Goal: Task Accomplishment & Management: Manage account settings

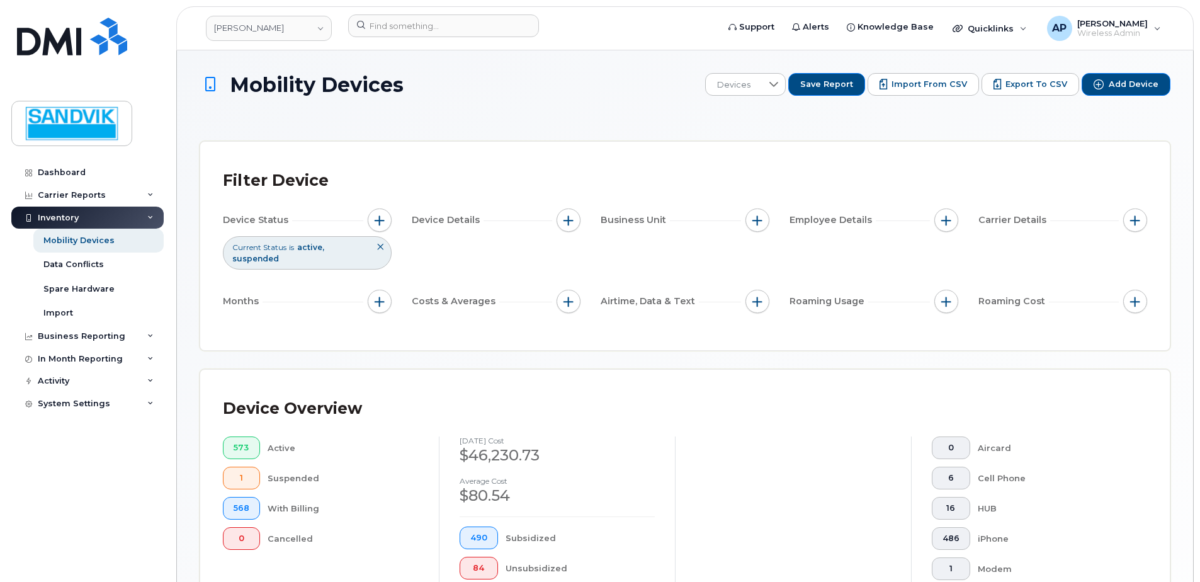
scroll to position [307, 0]
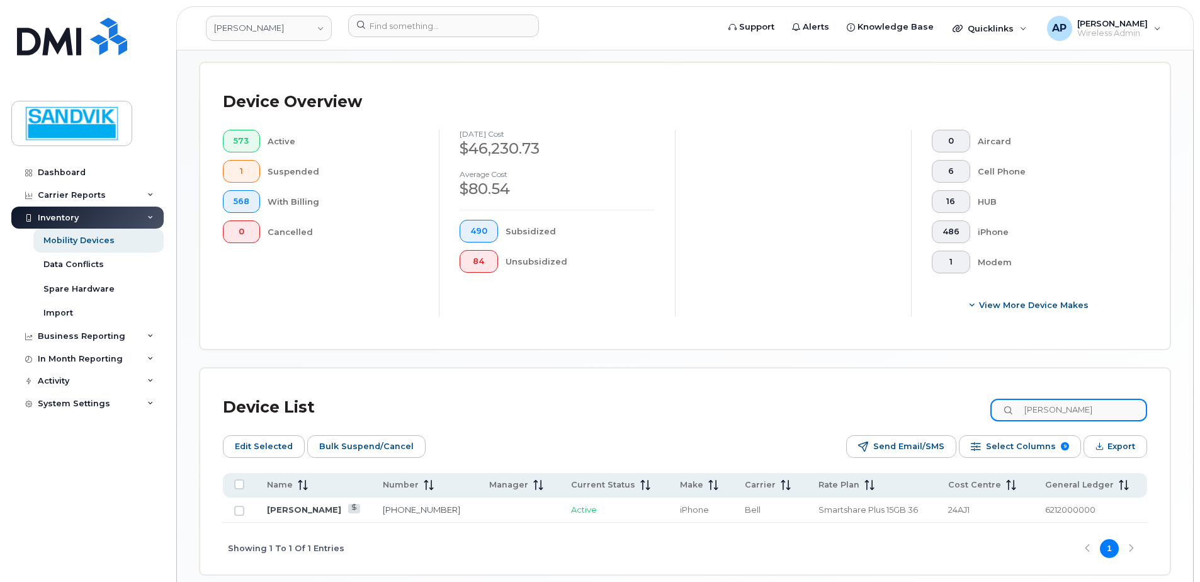
click at [1049, 407] on input "chandler" at bounding box center [1068, 409] width 157 height 23
drag, startPoint x: 1092, startPoint y: 407, endPoint x: 723, endPoint y: 395, distance: 368.5
click at [723, 395] on div "Device List chandler" at bounding box center [685, 407] width 924 height 33
type input "michael"
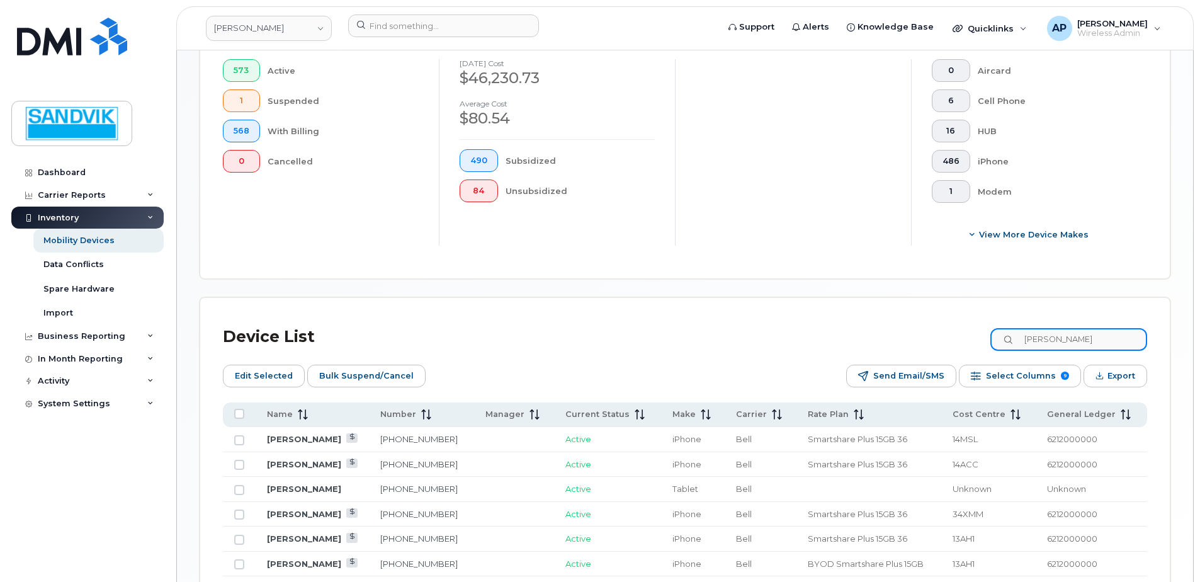
scroll to position [487, 0]
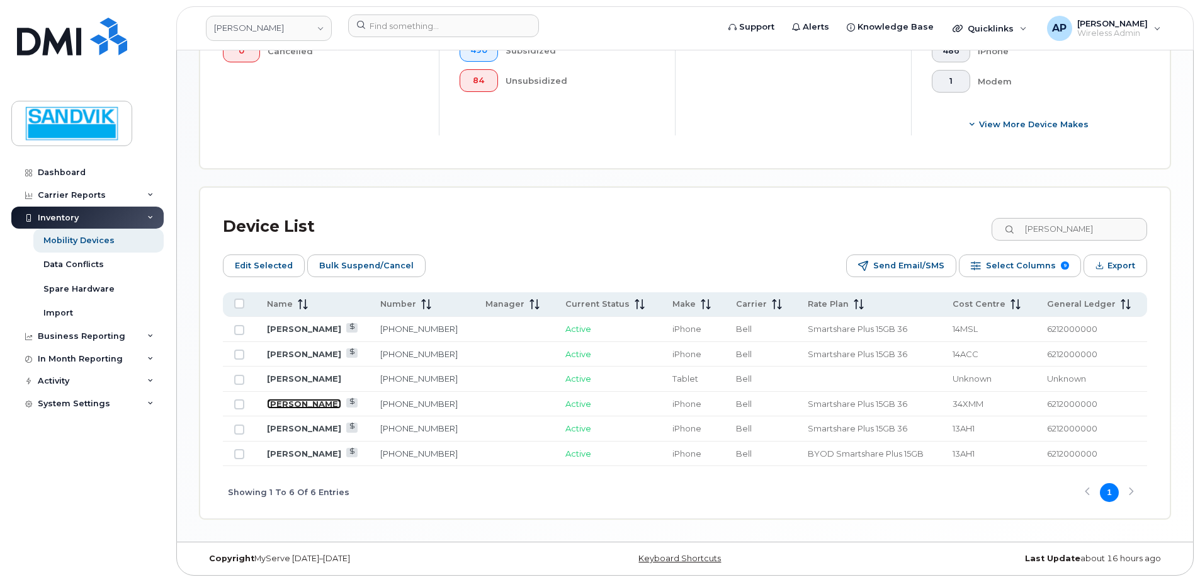
click at [325, 402] on link "[PERSON_NAME]" at bounding box center [304, 403] width 74 height 10
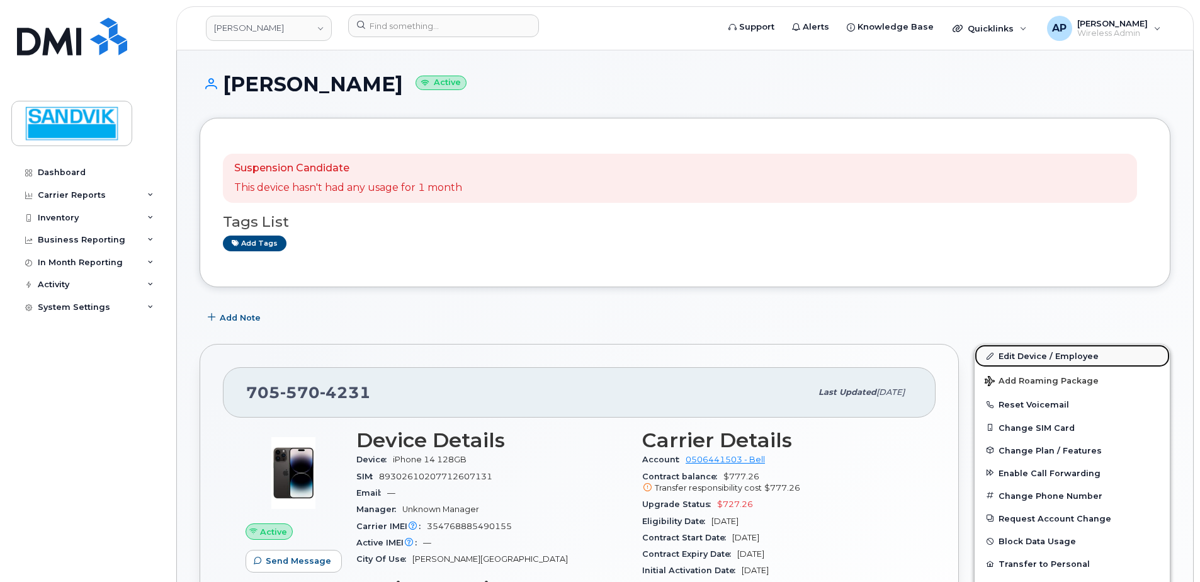
click at [1027, 349] on link "Edit Device / Employee" at bounding box center [1071, 355] width 195 height 23
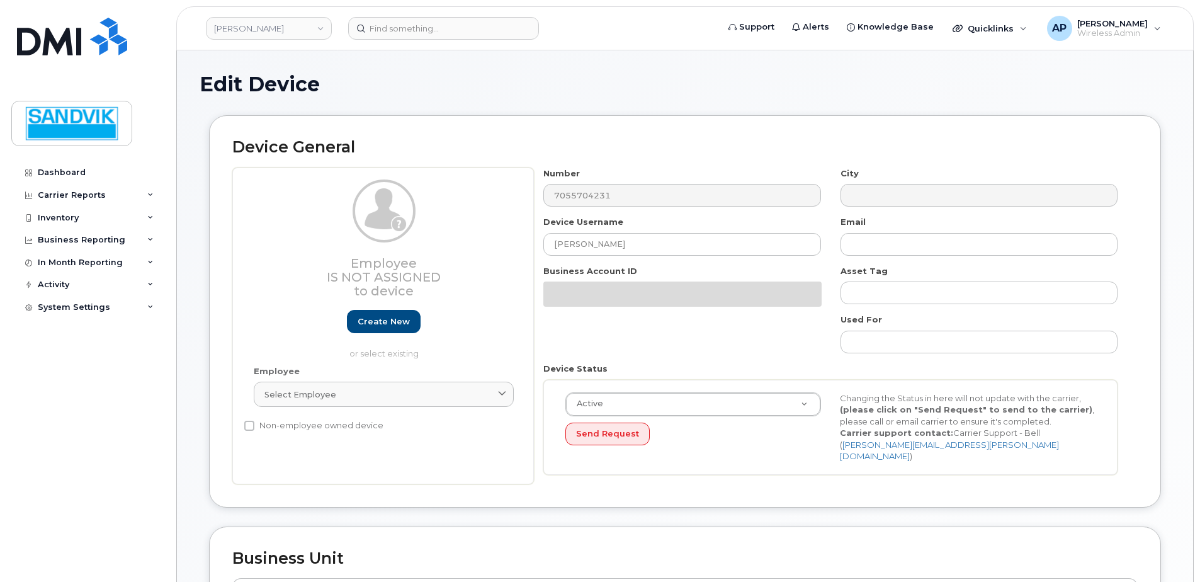
select select "582100"
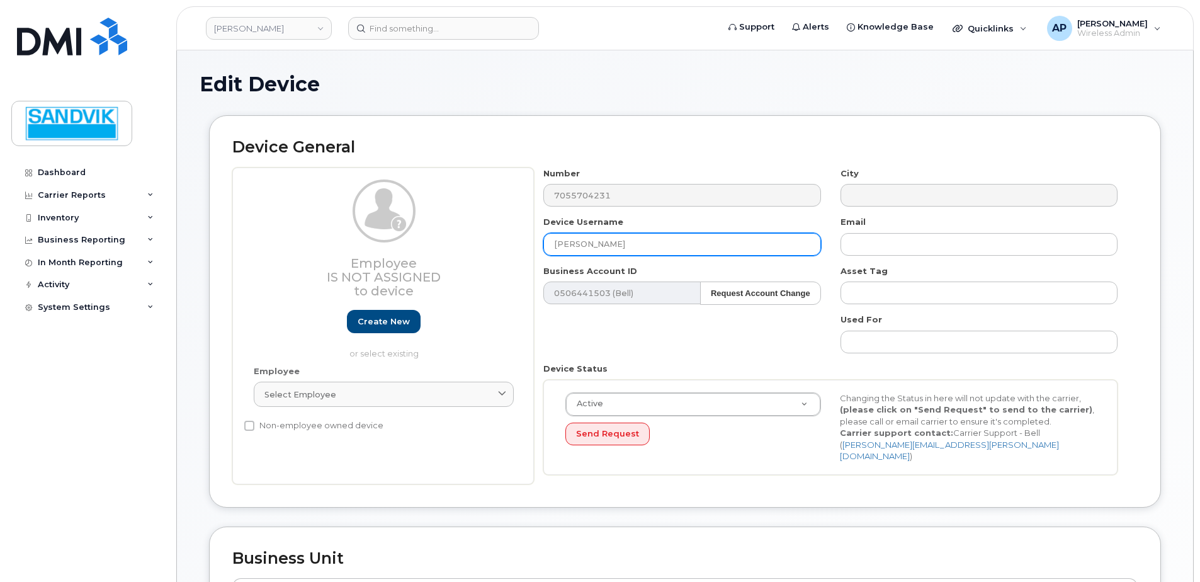
drag, startPoint x: 633, startPoint y: 245, endPoint x: 415, endPoint y: 227, distance: 217.9
click at [409, 227] on div "Employee Is not assigned to device Create new or select existing Employee Selec…" at bounding box center [684, 325] width 905 height 317
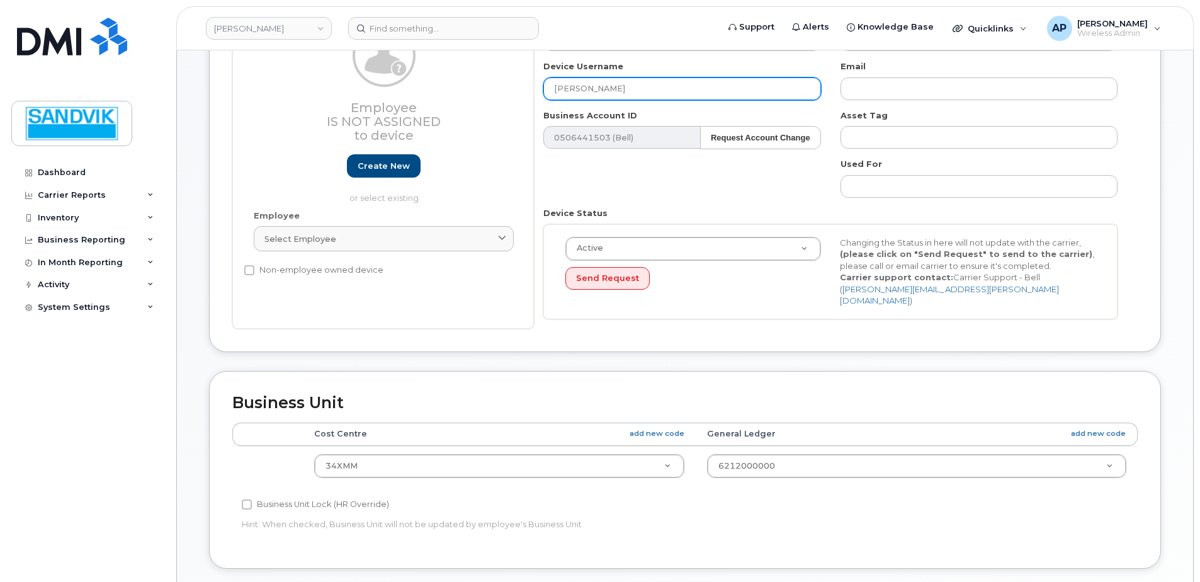
scroll to position [315, 0]
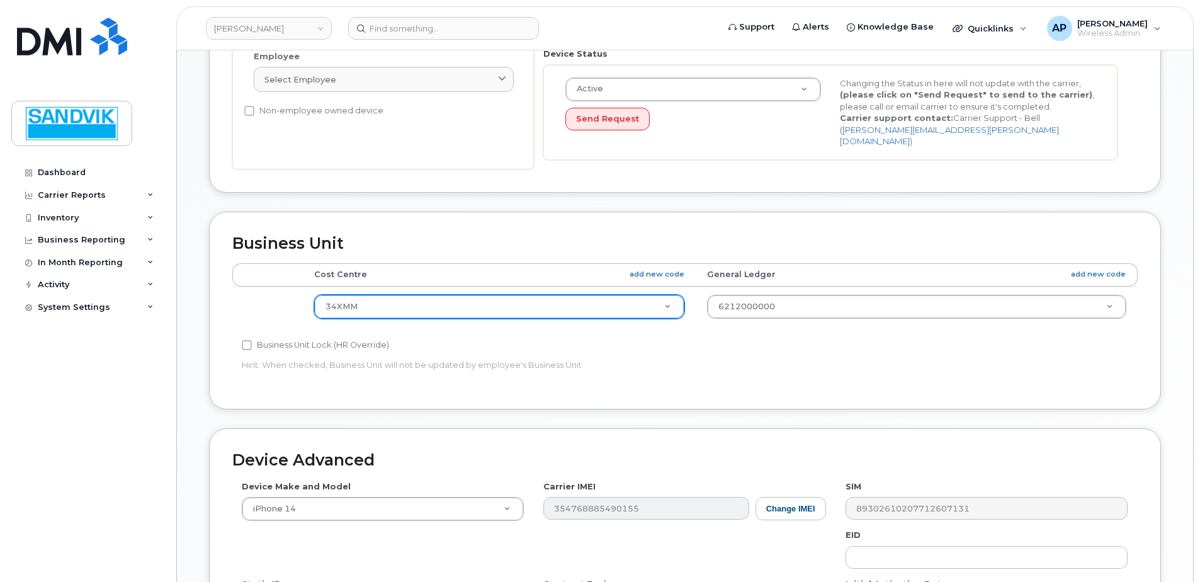
type input "[PERSON_NAME]"
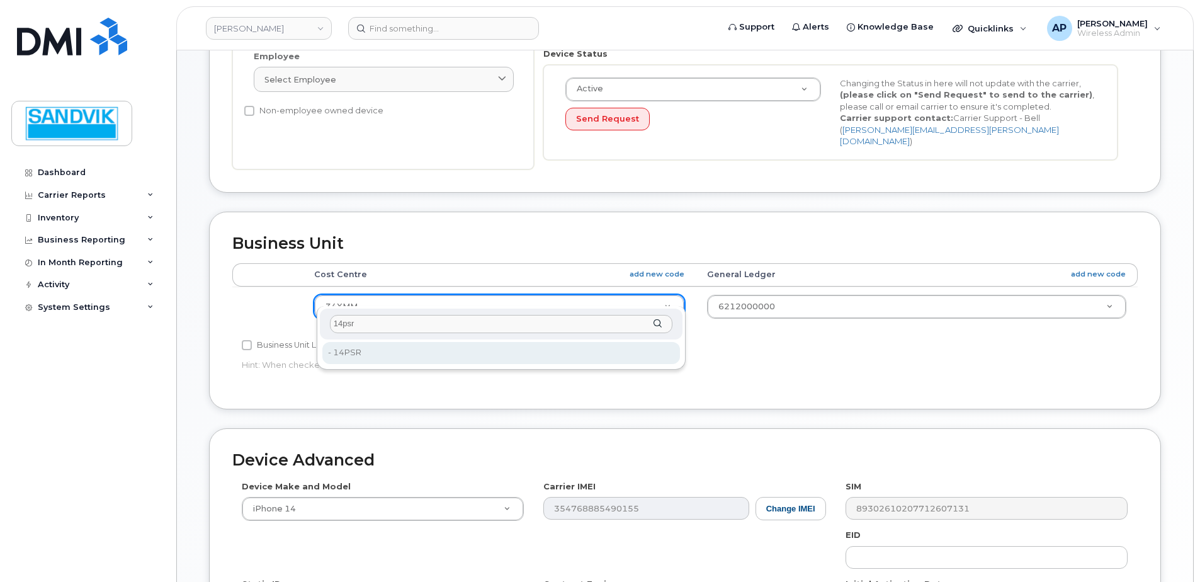
type input "14psr"
type input "582163"
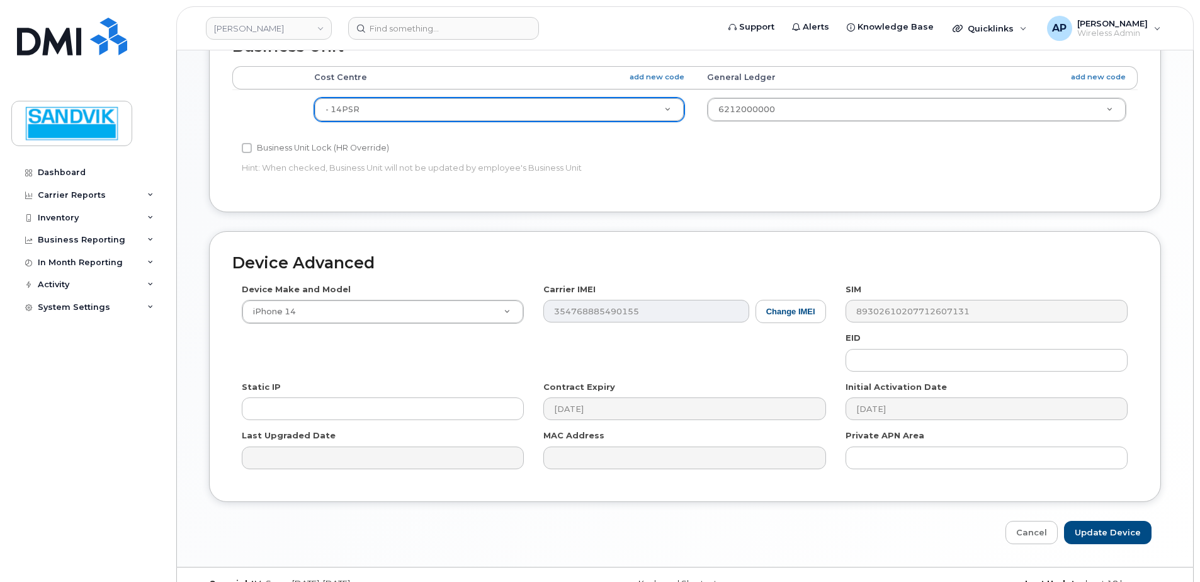
scroll to position [525, 0]
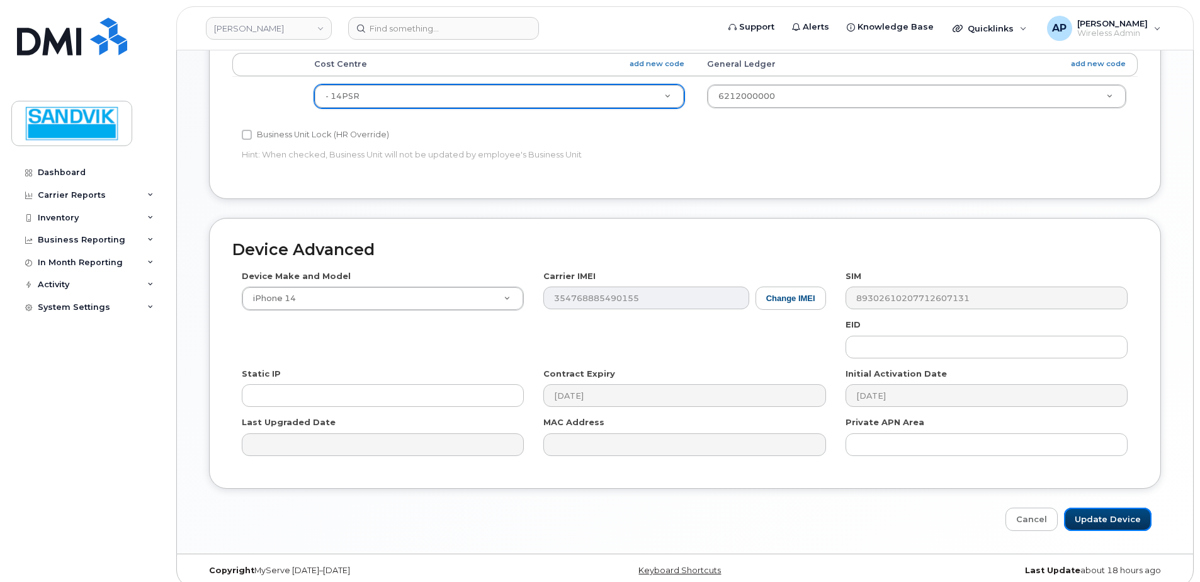
click at [1092, 512] on input "Update Device" at bounding box center [1107, 518] width 87 height 23
type input "Saving..."
